Goal: Task Accomplishment & Management: Use online tool/utility

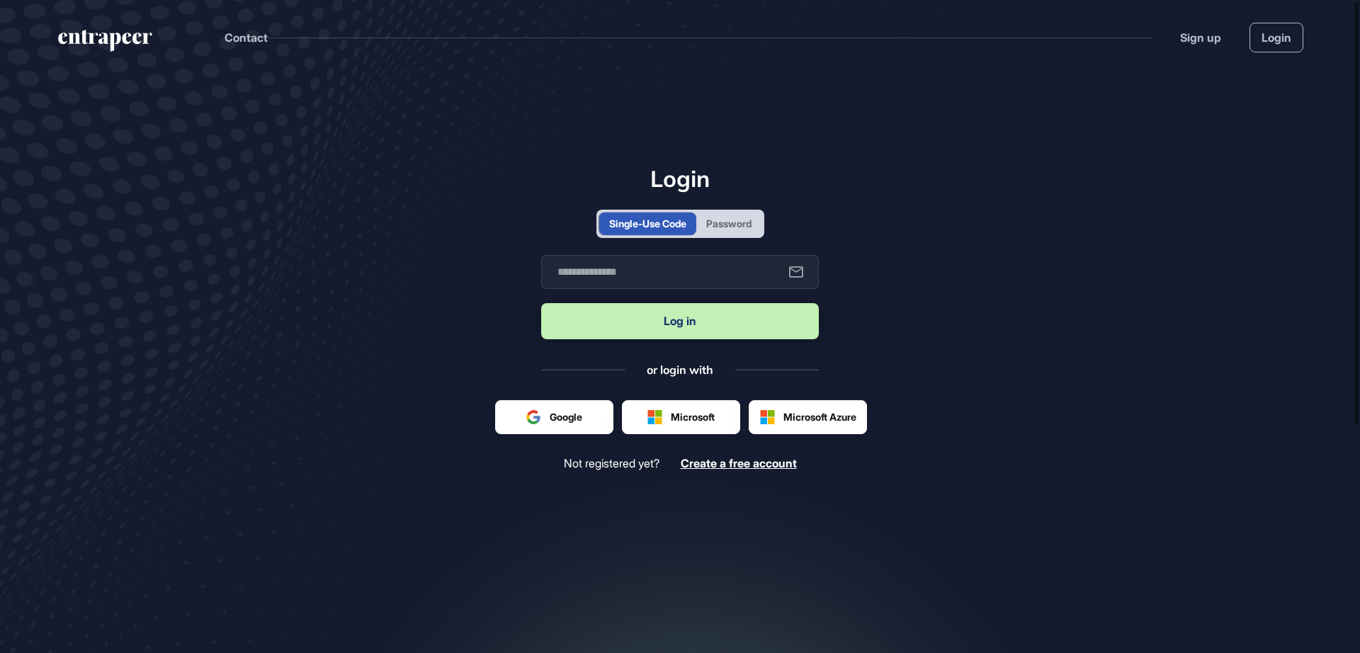
click at [742, 233] on div "Password" at bounding box center [728, 223] width 65 height 23
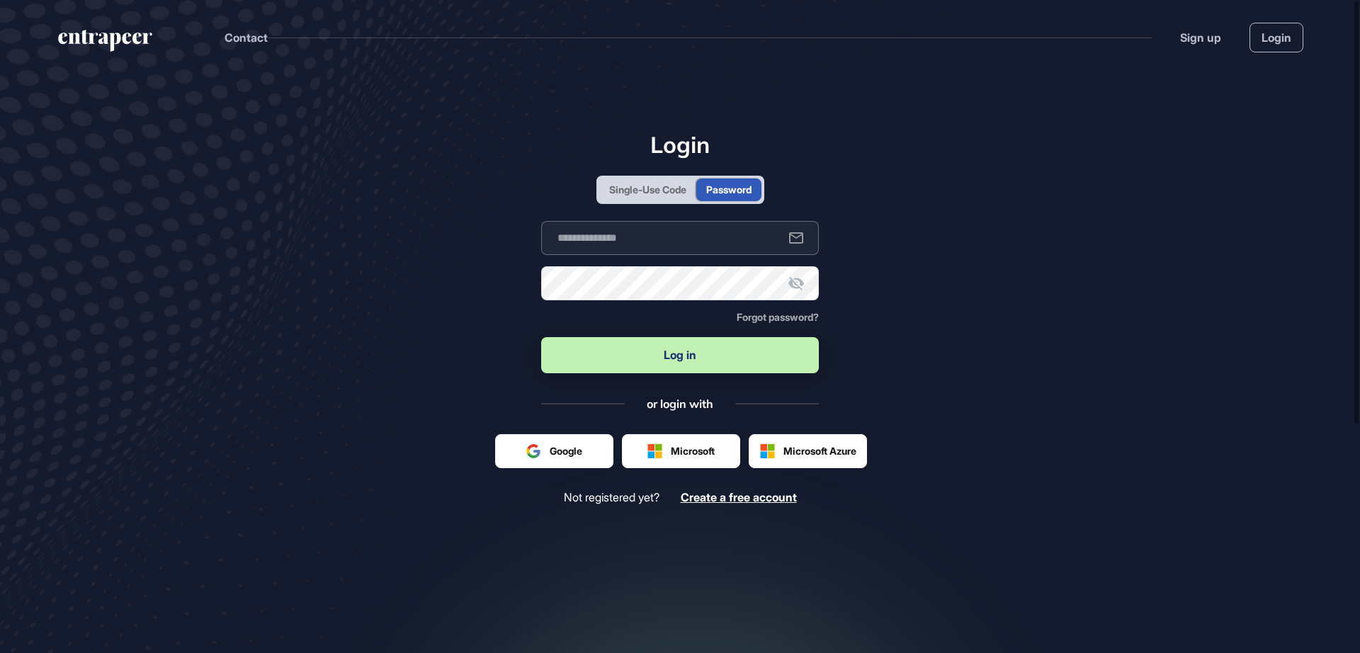
type input "**********"
click at [686, 355] on button "Log in" at bounding box center [680, 355] width 278 height 36
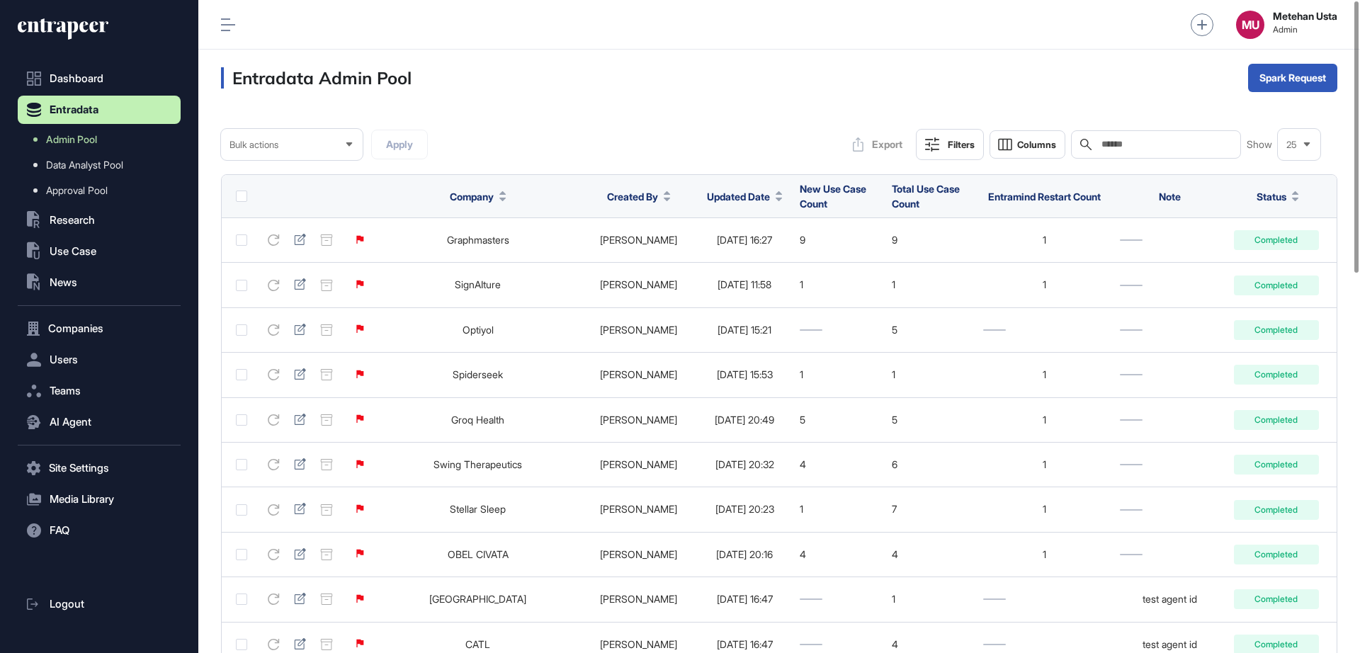
scroll to position [1, 1]
click at [1180, 158] on div "Search" at bounding box center [1156, 144] width 170 height 28
click at [1180, 151] on div "Search" at bounding box center [1156, 144] width 170 height 28
paste input "**********"
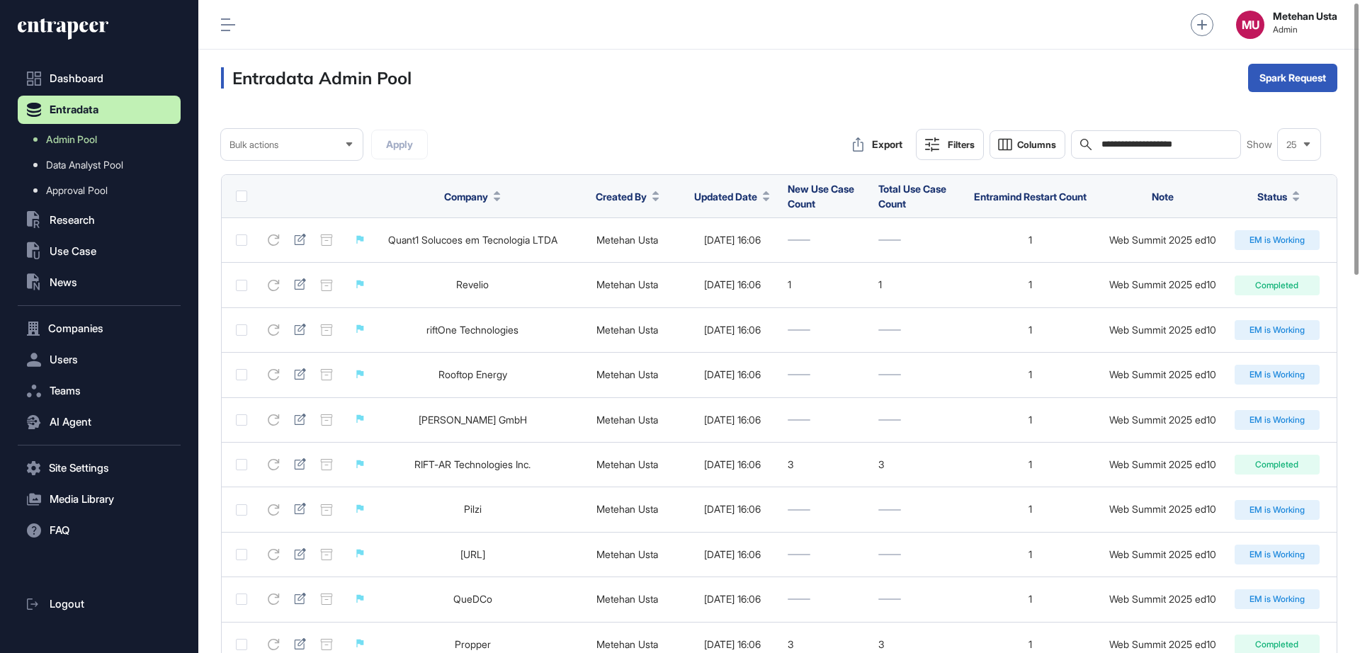
scroll to position [443, 0]
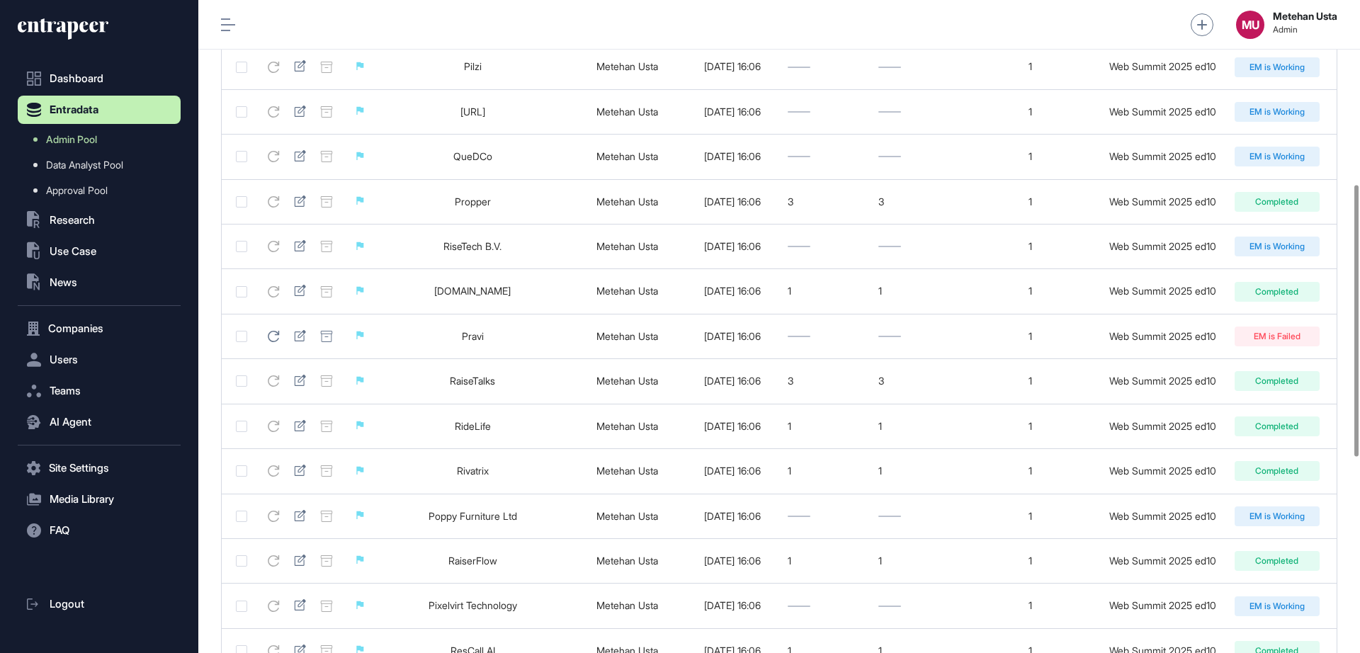
type input "**********"
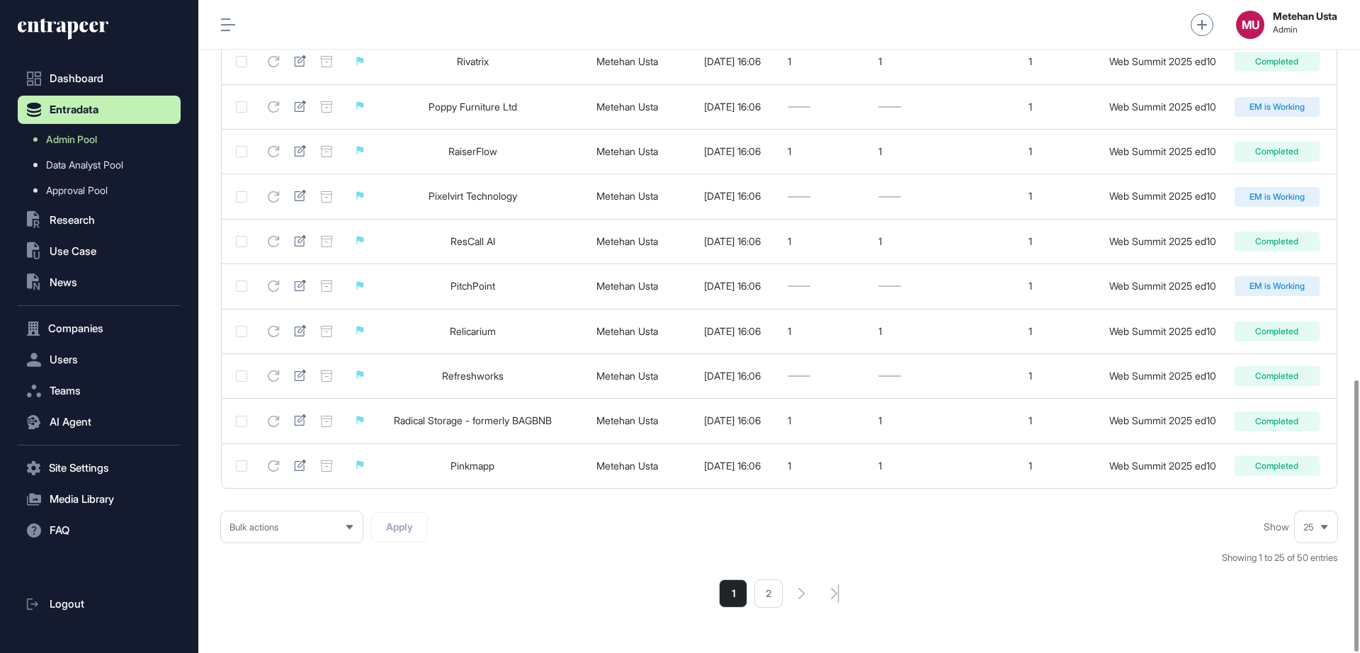
scroll to position [913, 0]
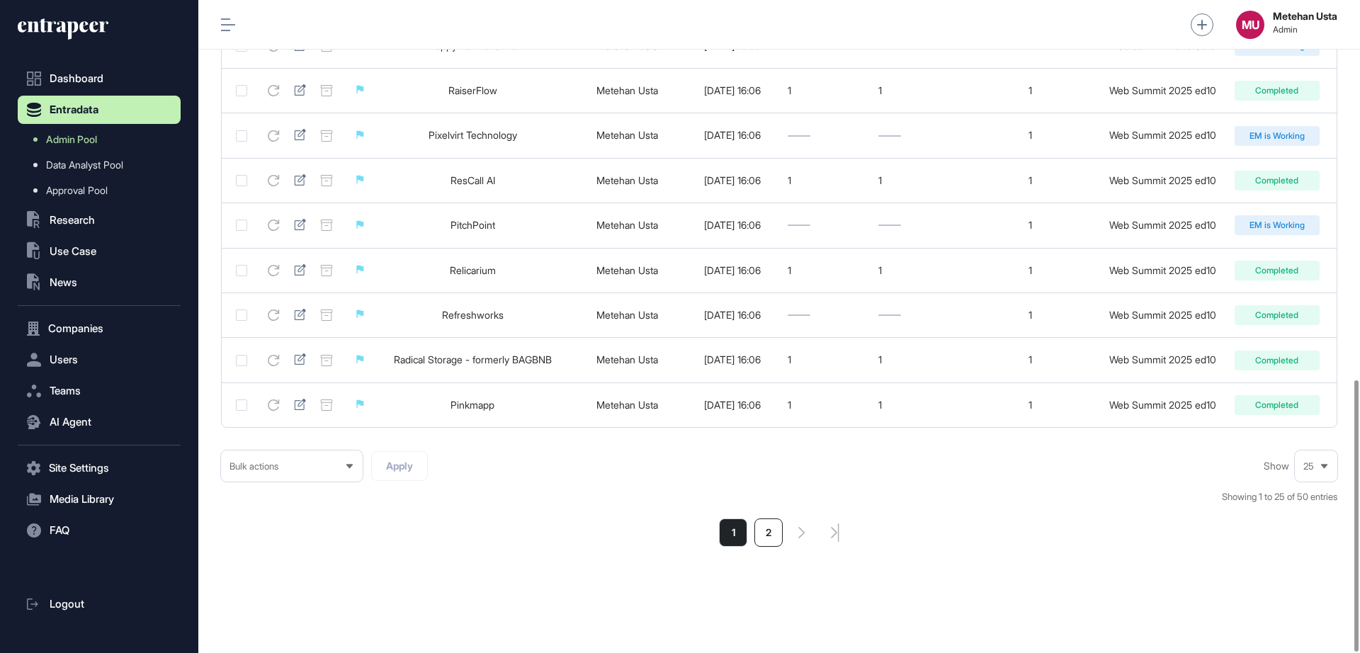
click at [774, 539] on li "2" at bounding box center [768, 532] width 28 height 28
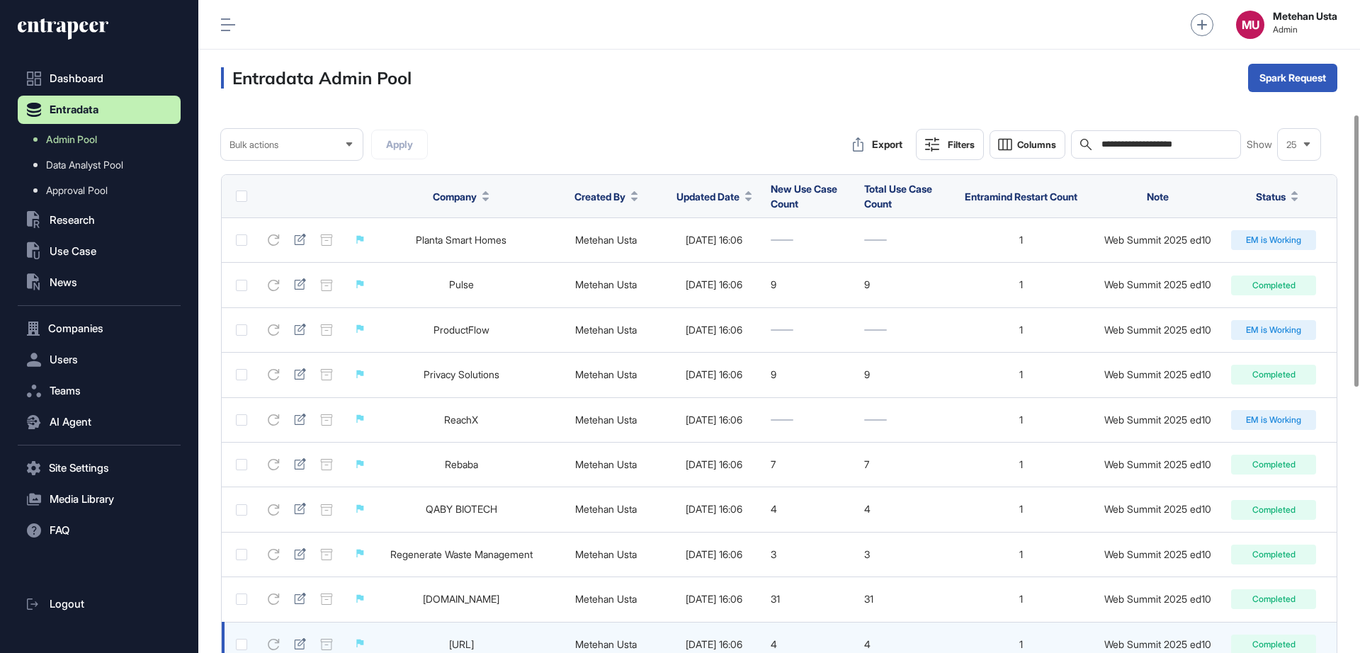
scroll to position [531, 0]
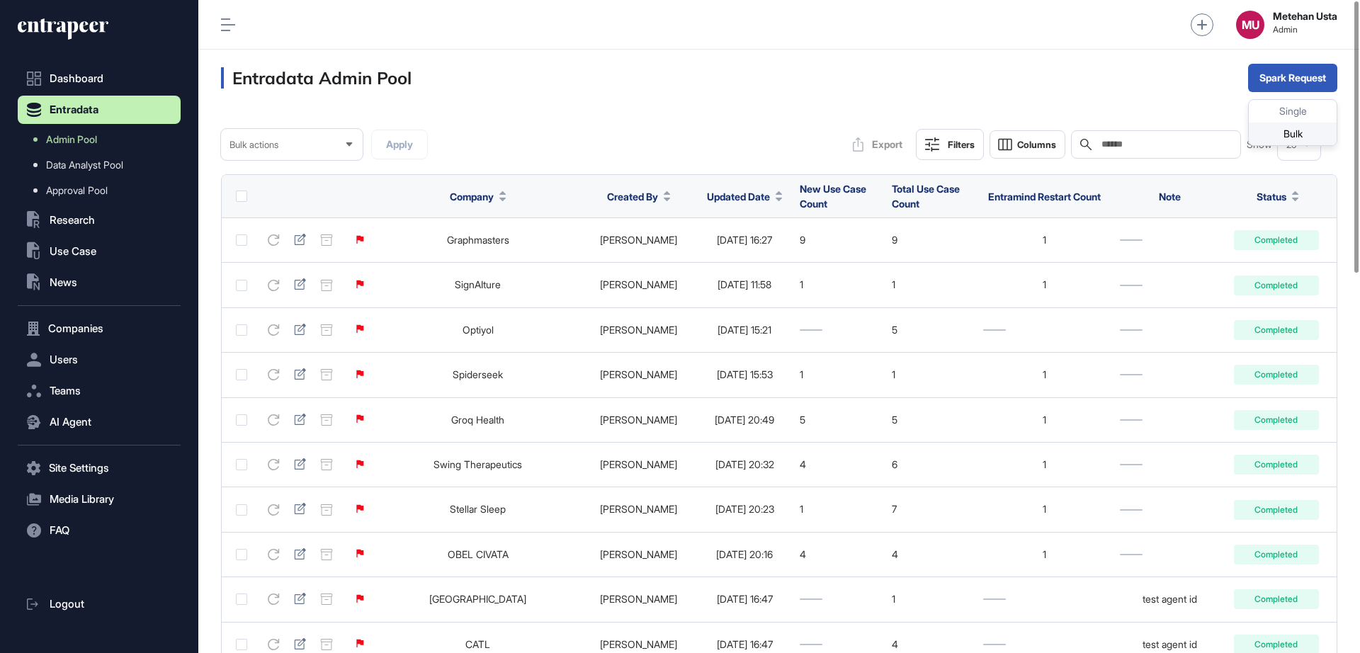
click at [1280, 124] on div "Bulk" at bounding box center [1293, 134] width 88 height 23
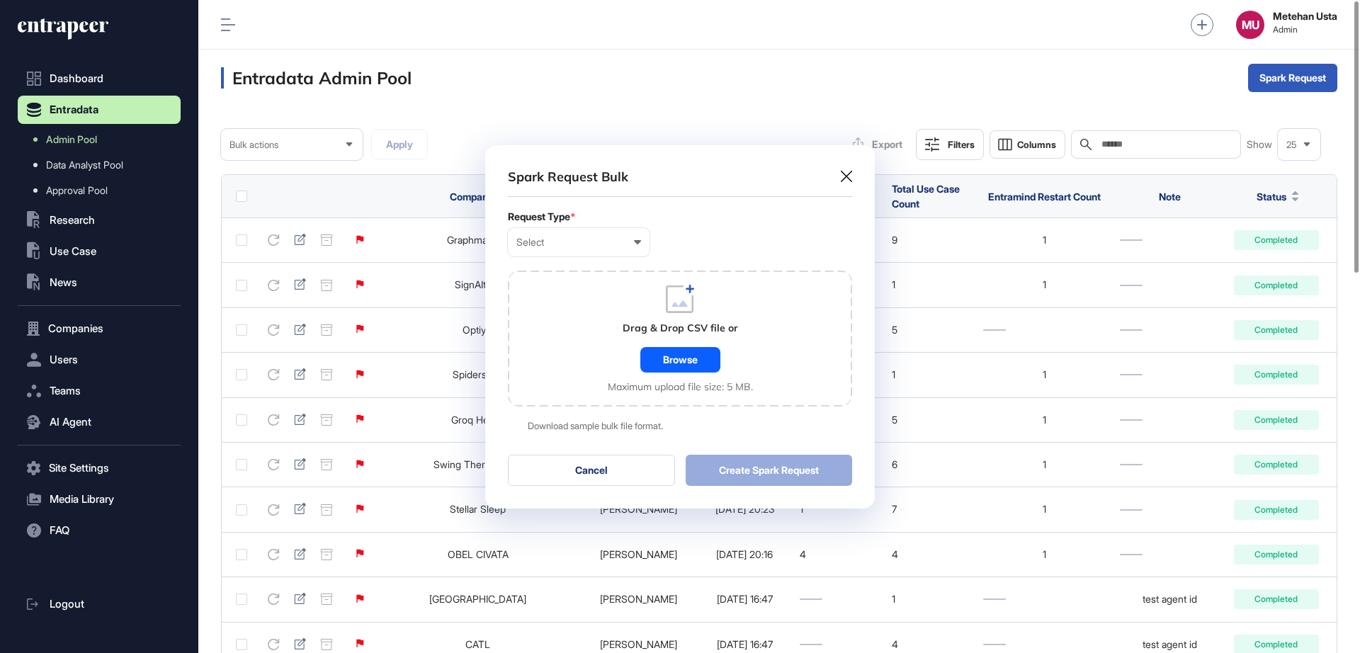
scroll to position [1, 6]
click at [545, 245] on div "Select" at bounding box center [578, 242] width 125 height 11
click at [0, 0] on div "Company" at bounding box center [0, 0] width 0 height 0
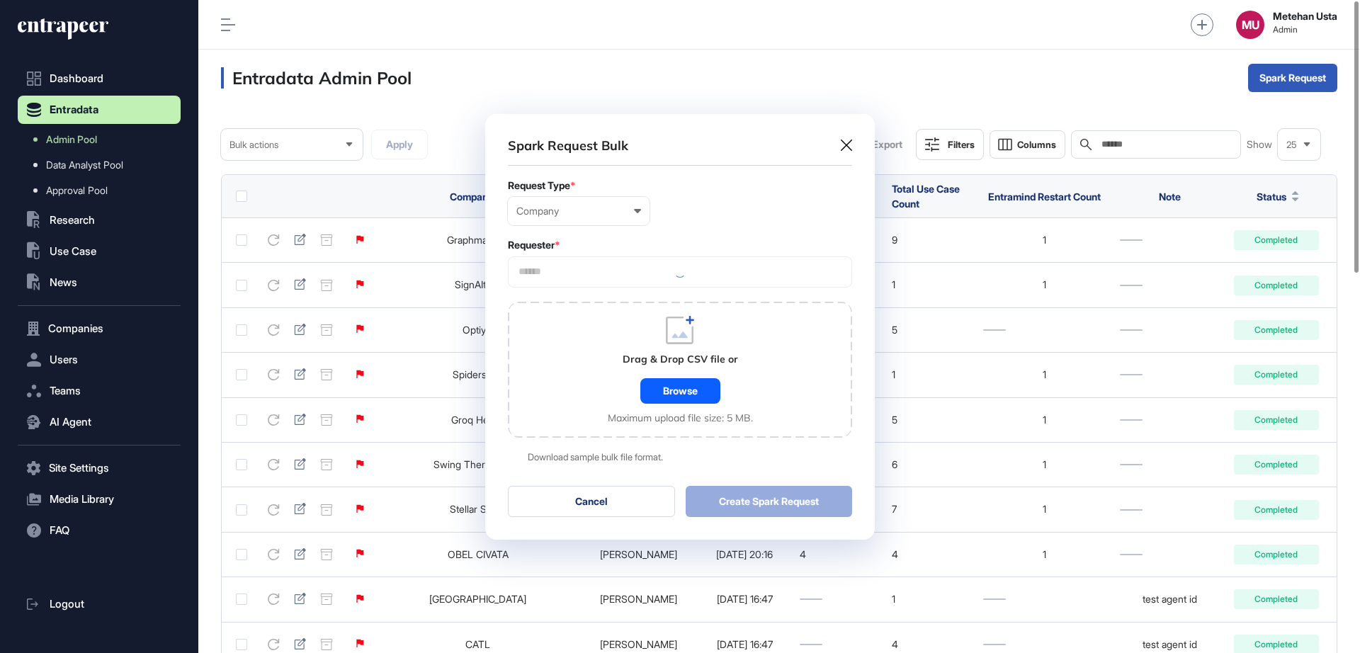
scroll to position [426, 390]
click at [623, 273] on input "text" at bounding box center [680, 272] width 326 height 12
type input "*********"
click at [594, 295] on span "Entrapeer" at bounding box center [679, 298] width 329 height 11
click at [657, 250] on div "Requester *" at bounding box center [680, 244] width 344 height 11
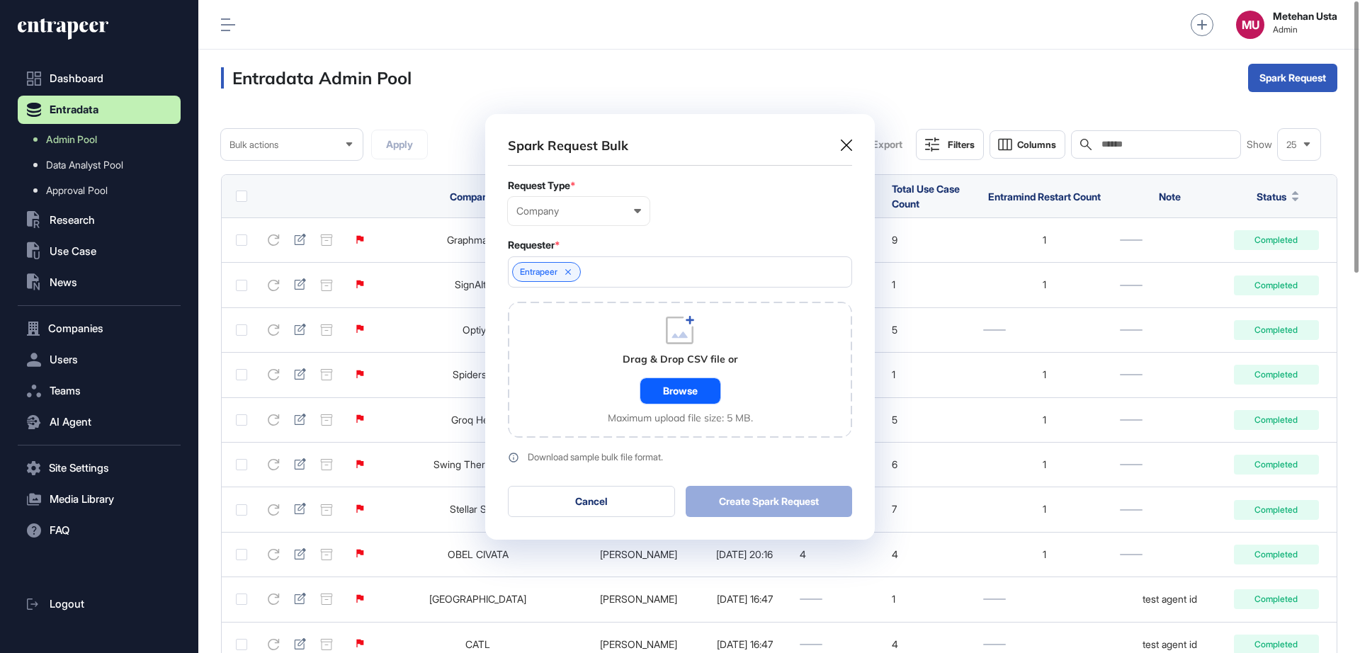
click at [684, 393] on div "Browse" at bounding box center [680, 390] width 80 height 25
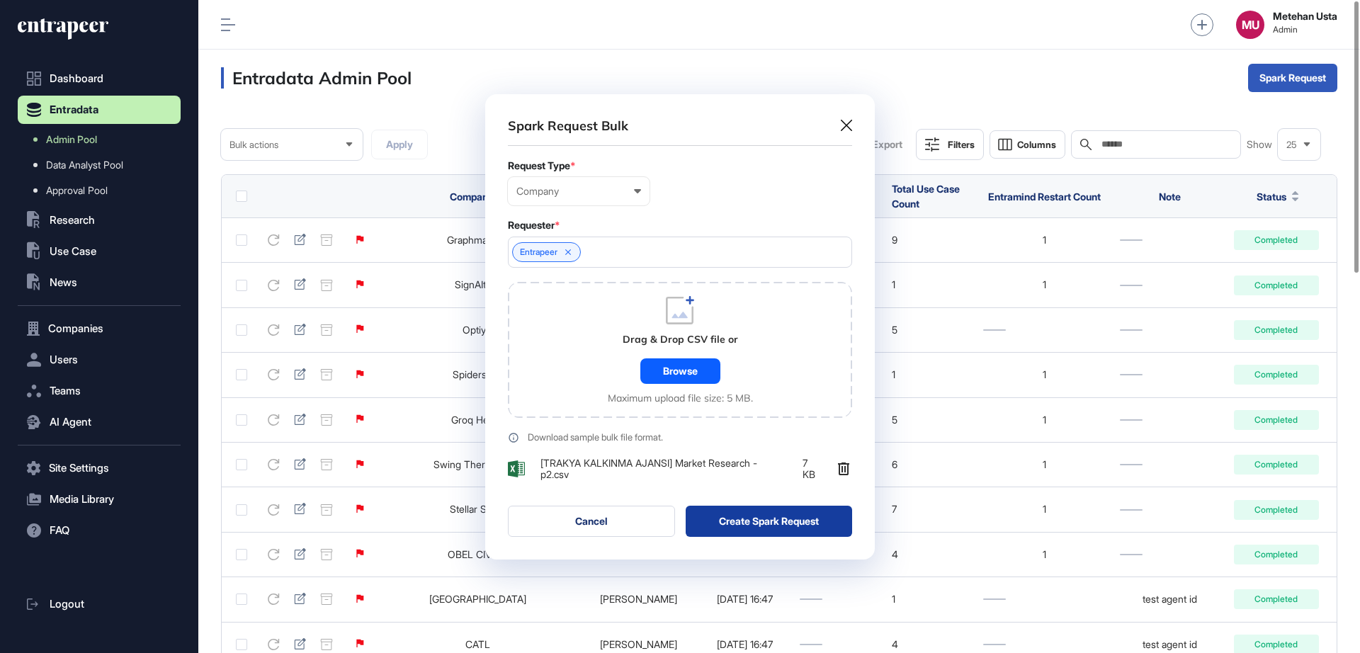
click at [744, 516] on button "Create Spark Request" at bounding box center [769, 521] width 167 height 31
